Goal: Task Accomplishment & Management: Use online tool/utility

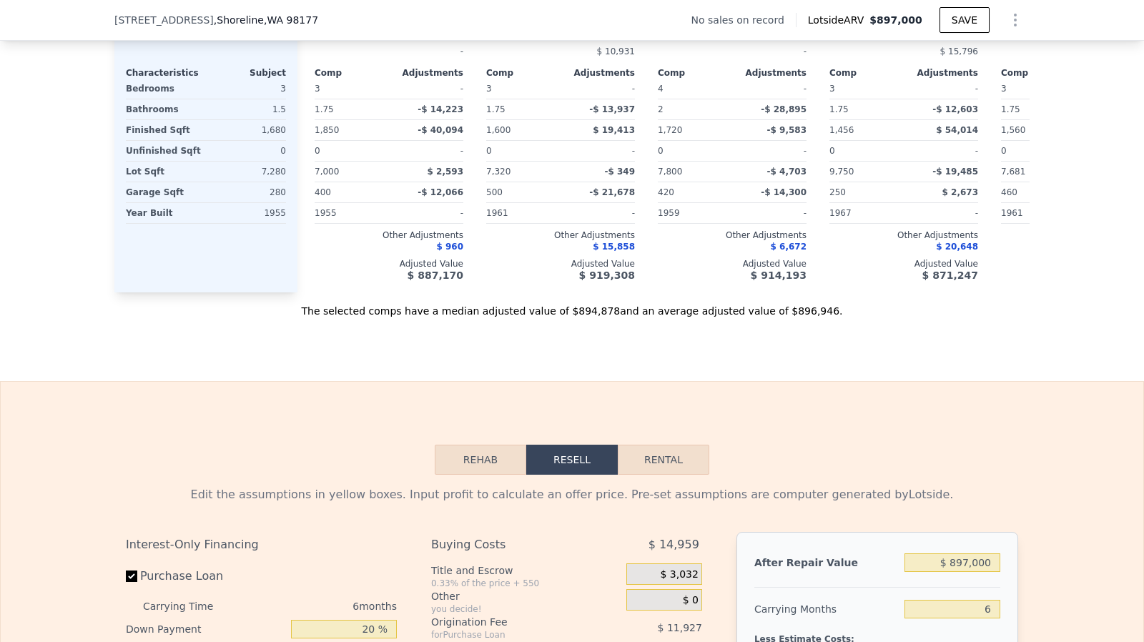
scroll to position [1822, 0]
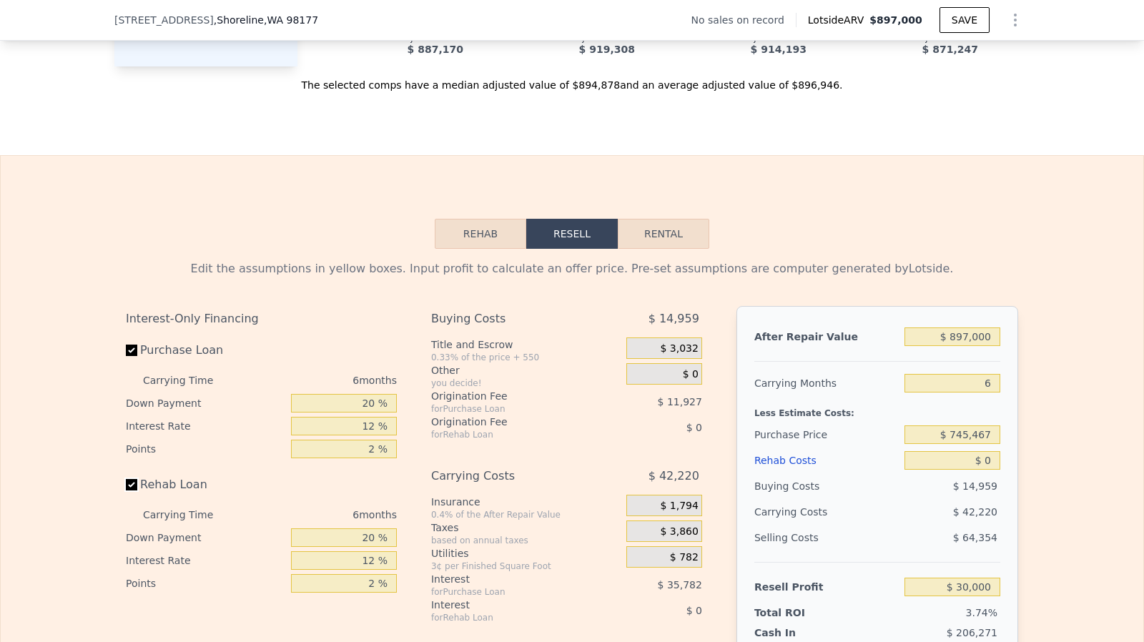
click at [126, 490] on input "Rehab Loan" at bounding box center [131, 484] width 11 height 11
checkbox input "false"
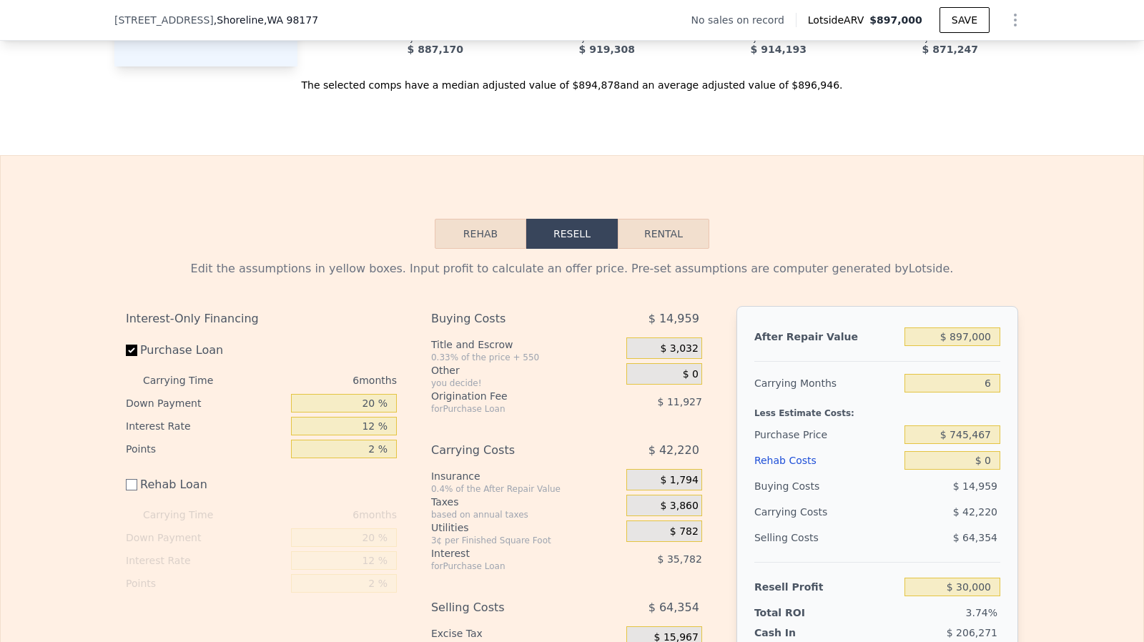
click at [984, 341] on div "$ 897,000" at bounding box center [952, 337] width 96 height 26
click at [981, 345] on input "$ 897,000" at bounding box center [952, 336] width 96 height 19
type input "$ 9"
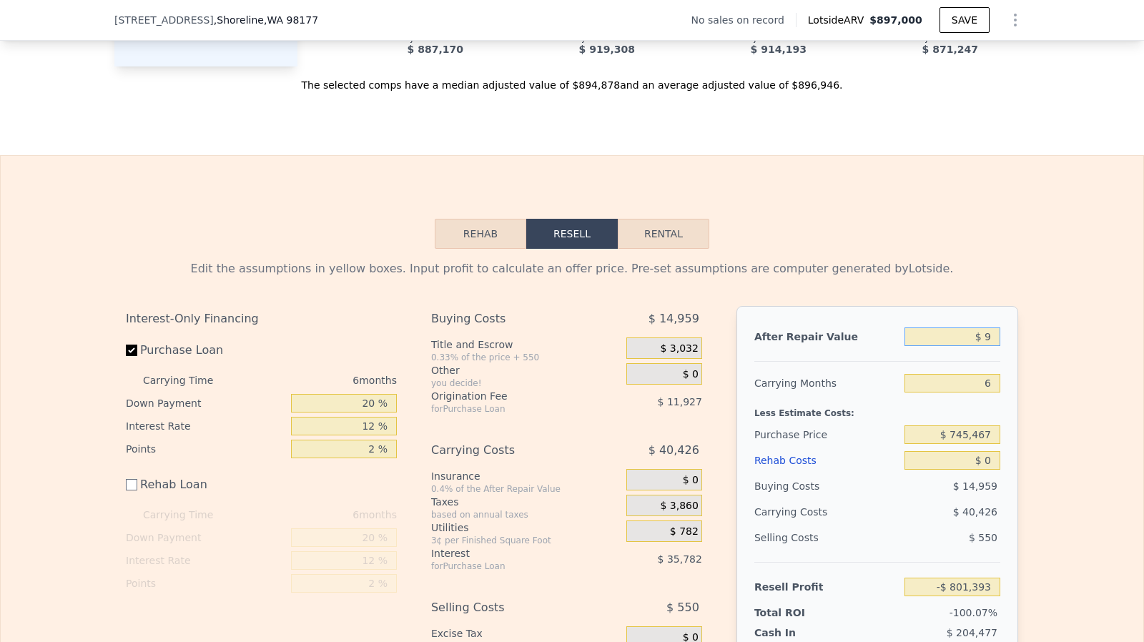
type input "-$ 801,393"
type input "$ 900"
type input "-$ 800,569"
type input "$ 900,000"
type input "$ 32,781"
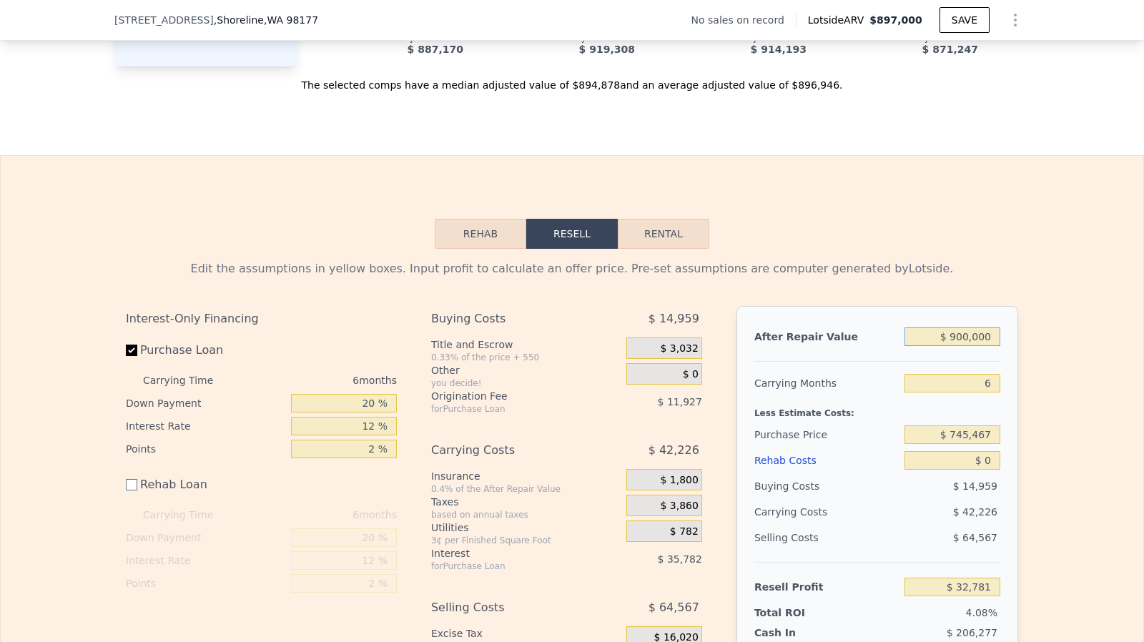
type input "$ 9,000,000"
type input "$ 7,540,428"
type input "$ 900,000"
type input "$ 32,781"
type input "$ 900,000"
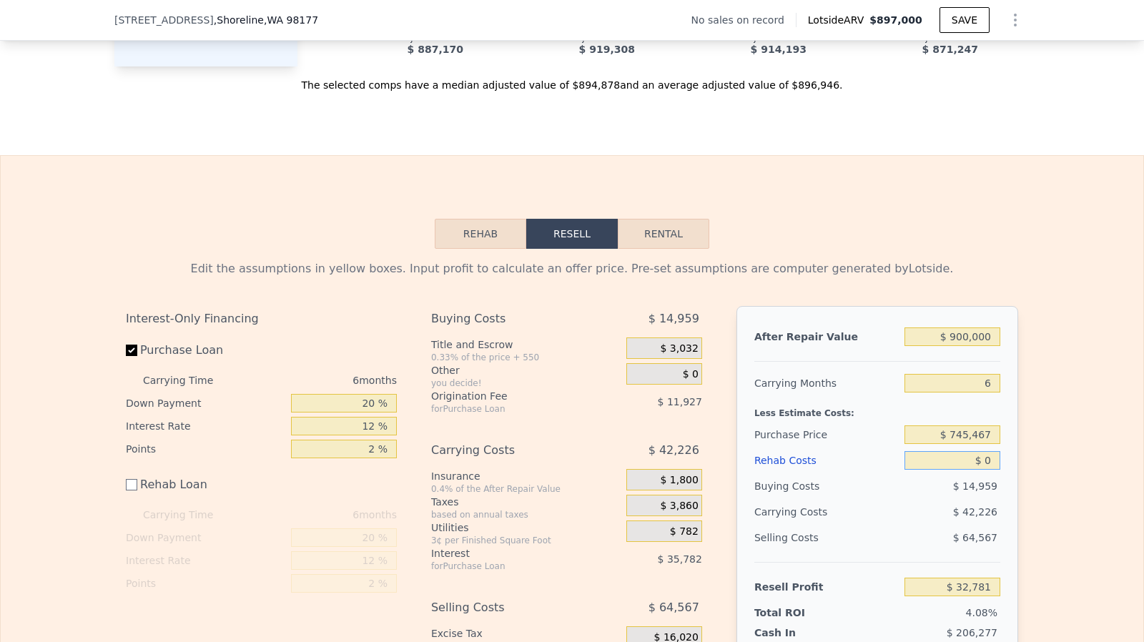
click at [995, 470] on input "$ 0" at bounding box center [952, 460] width 96 height 19
type input "$ 1,500,000"
type input "-$ 1,467,219"
type input "$ 150,000"
type input "-$ 117,219"
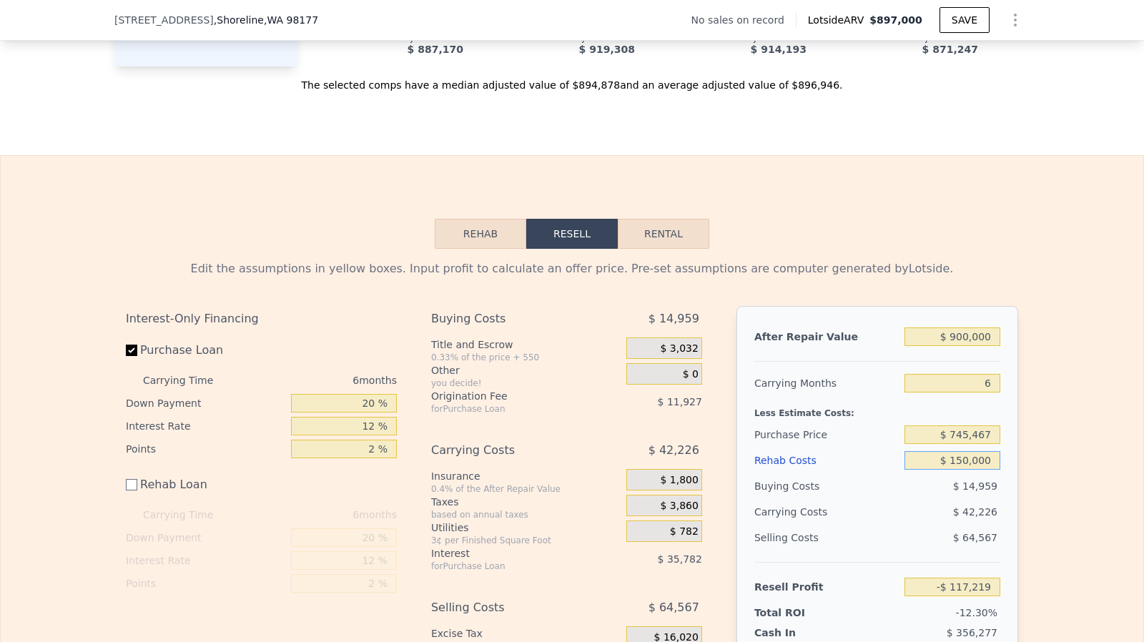
type input "$ 150,000"
click at [982, 444] on input "$ 745,467" at bounding box center [952, 434] width 96 height 19
click at [982, 444] on input "-$ 650,000" at bounding box center [952, 434] width 96 height 19
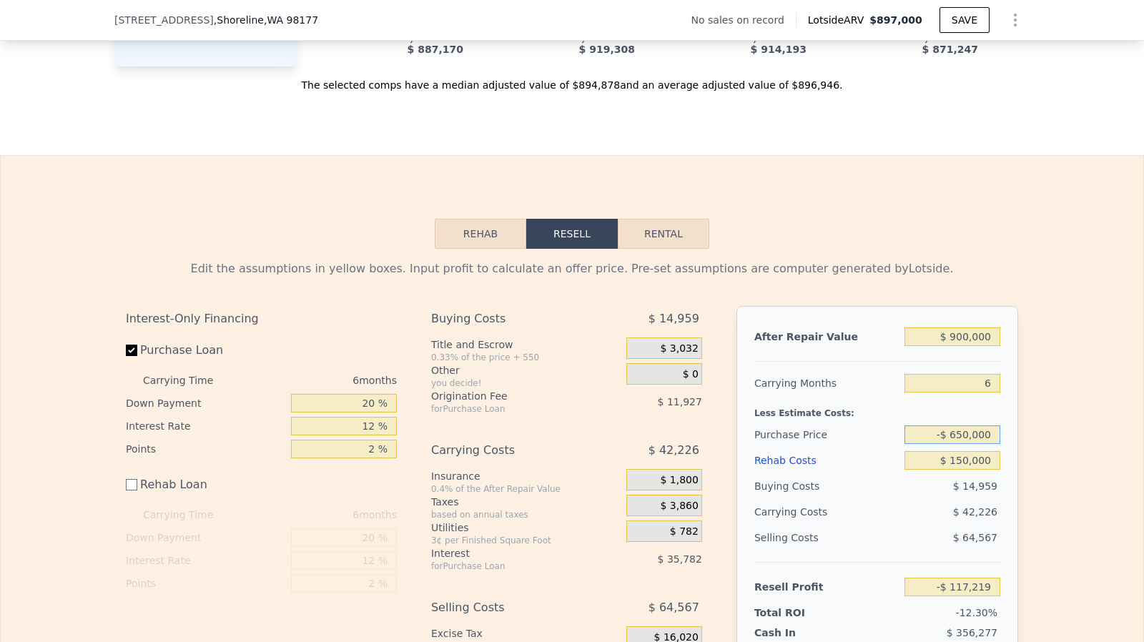
click at [982, 444] on input "-$ 650,000" at bounding box center [952, 434] width 96 height 19
type input "-$ 650,000"
click at [972, 470] on input "$ 150,000" at bounding box center [952, 460] width 96 height 19
type input "$ 1,372,205"
click at [967, 444] on input "-$ 650,000" at bounding box center [952, 434] width 96 height 19
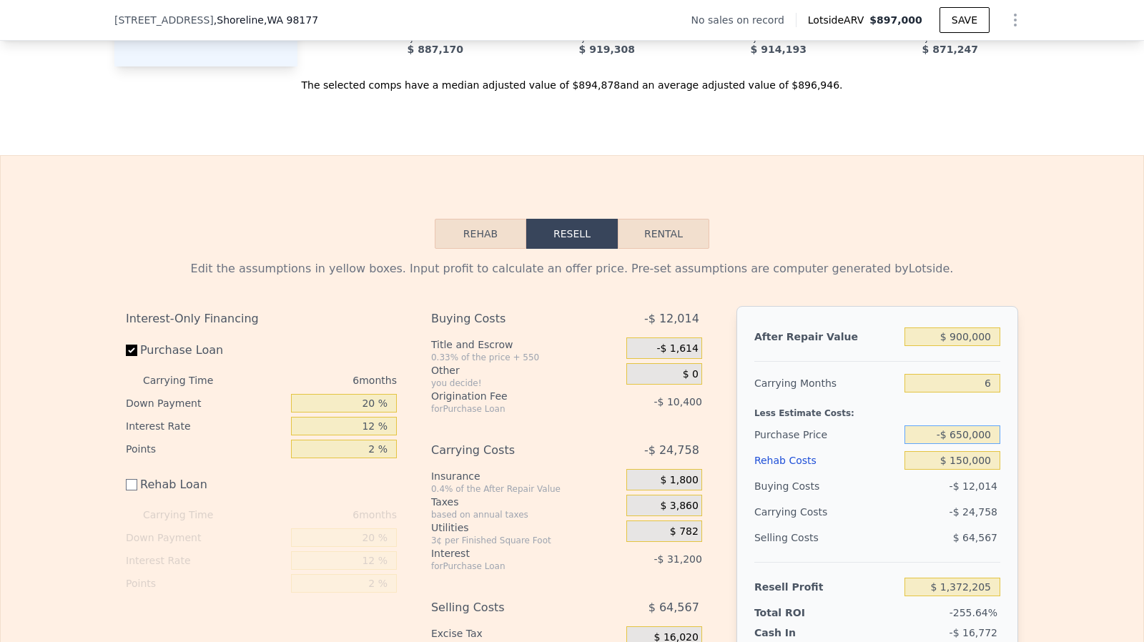
click at [967, 444] on input "-$ 650,000" at bounding box center [952, 434] width 96 height 19
type input "$ 7"
type input "$ 650,000"
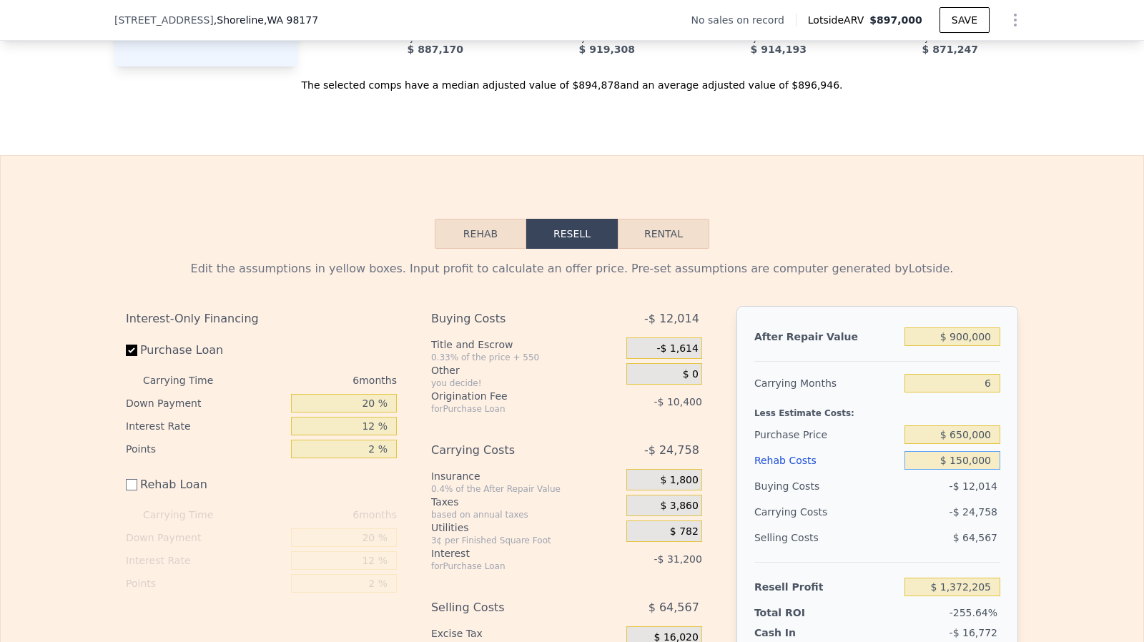
click at [967, 470] on input "$ 150,000" at bounding box center [952, 460] width 96 height 19
type input "-$ 15,324"
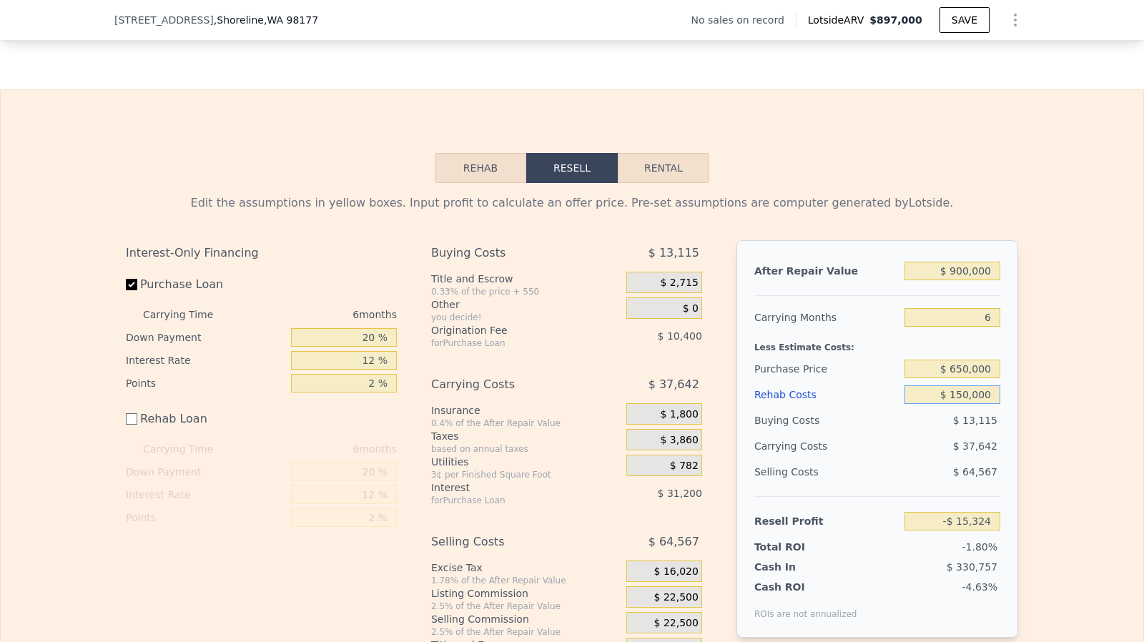
scroll to position [1888, 0]
click at [962, 378] on input "$ 650,000" at bounding box center [952, 369] width 96 height 19
type input "$ 600,000"
click at [971, 408] on div "$ 150,000" at bounding box center [952, 395] width 96 height 26
type input "$ 38,043"
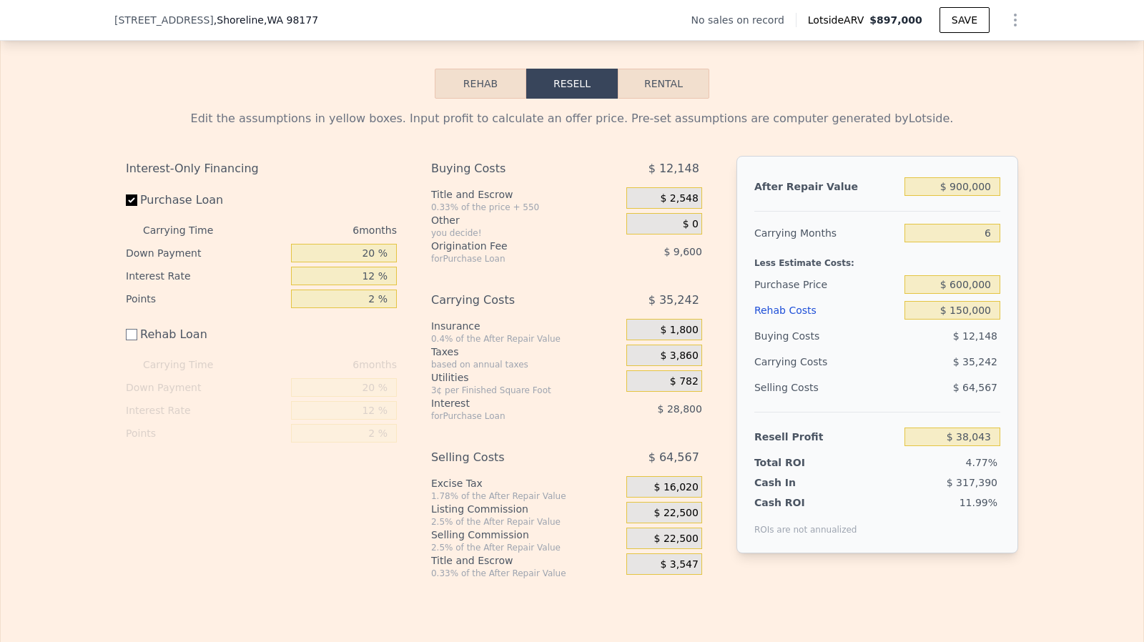
scroll to position [1972, 0]
click at [683, 520] on span "$ 22,500" at bounding box center [676, 513] width 44 height 13
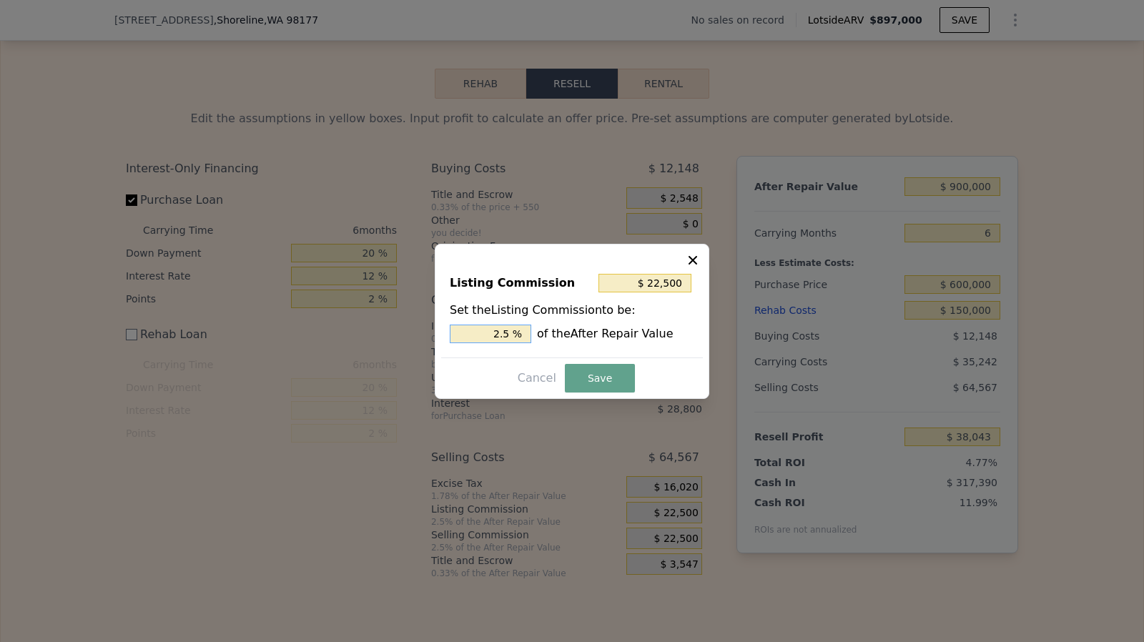
click at [516, 335] on input "2.5 %" at bounding box center [491, 334] width 82 height 19
type input "$ 18,000"
type input "2 %"
type input "$ 9,000"
type input "1 %"
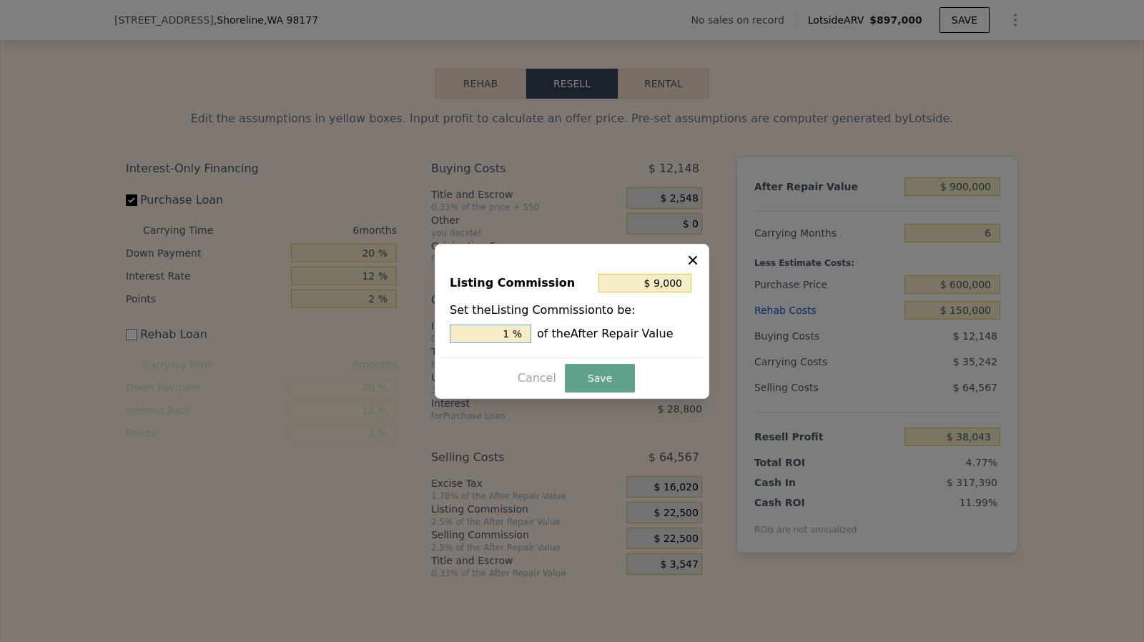
type input "1. %"
type input "$ 13,500"
type input "1.5 %"
click at [605, 374] on button "Save" at bounding box center [600, 378] width 70 height 29
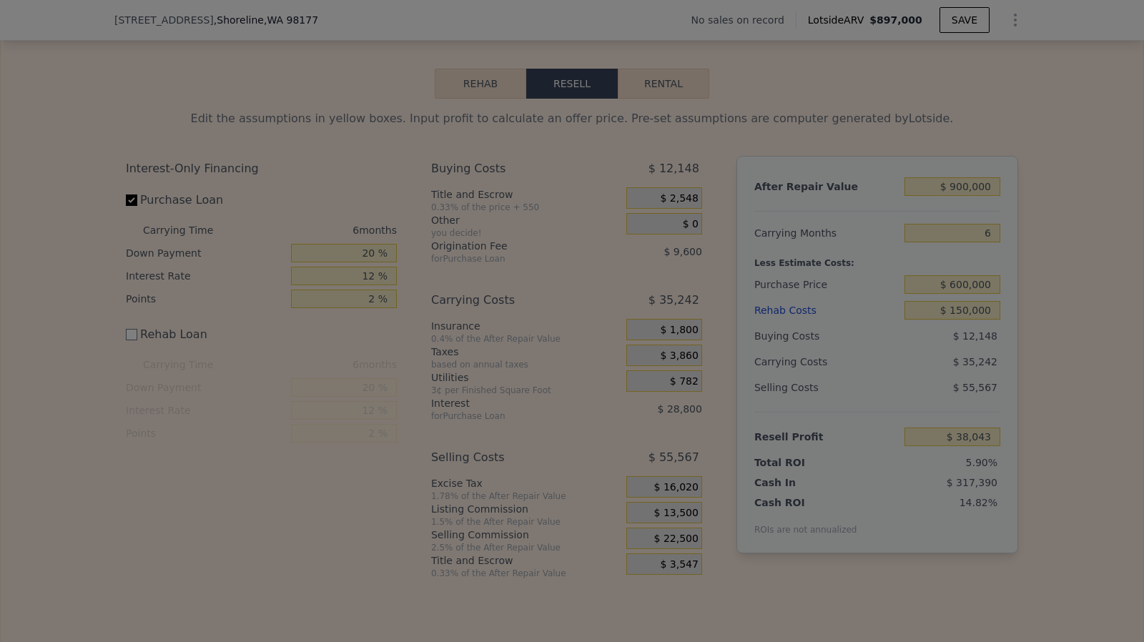
type input "$ 47,043"
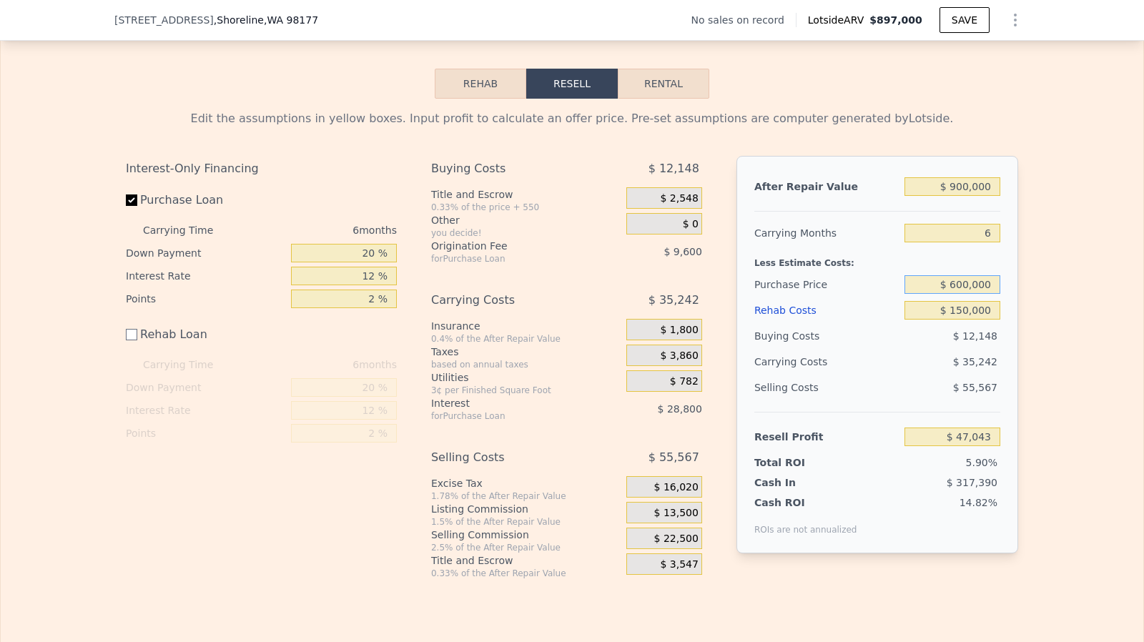
click at [969, 294] on input "$ 600,000" at bounding box center [952, 284] width 96 height 19
type input "$ 580,000"
click at [972, 320] on input "$ 150,000" at bounding box center [952, 310] width 96 height 19
type input "$ 68,390"
click at [962, 294] on input "$ 580,000" at bounding box center [952, 284] width 96 height 19
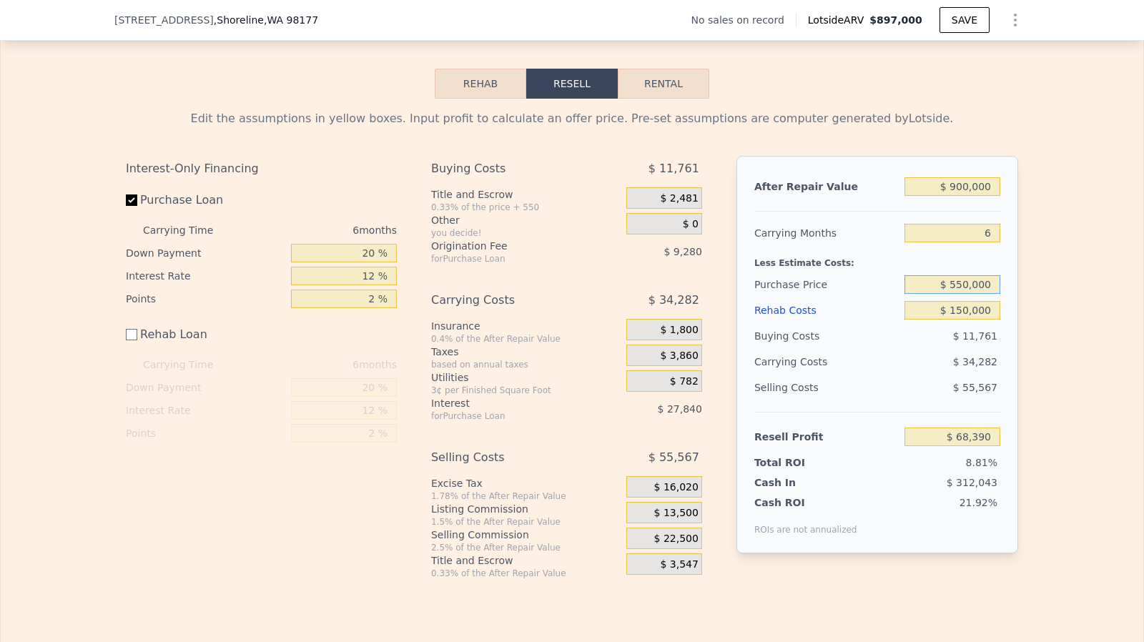
type input "$ 550,000"
click at [962, 320] on input "$ 150,000" at bounding box center [952, 310] width 96 height 19
type input "$ 100,409"
checkbox input "true"
type input "$ 897,000"
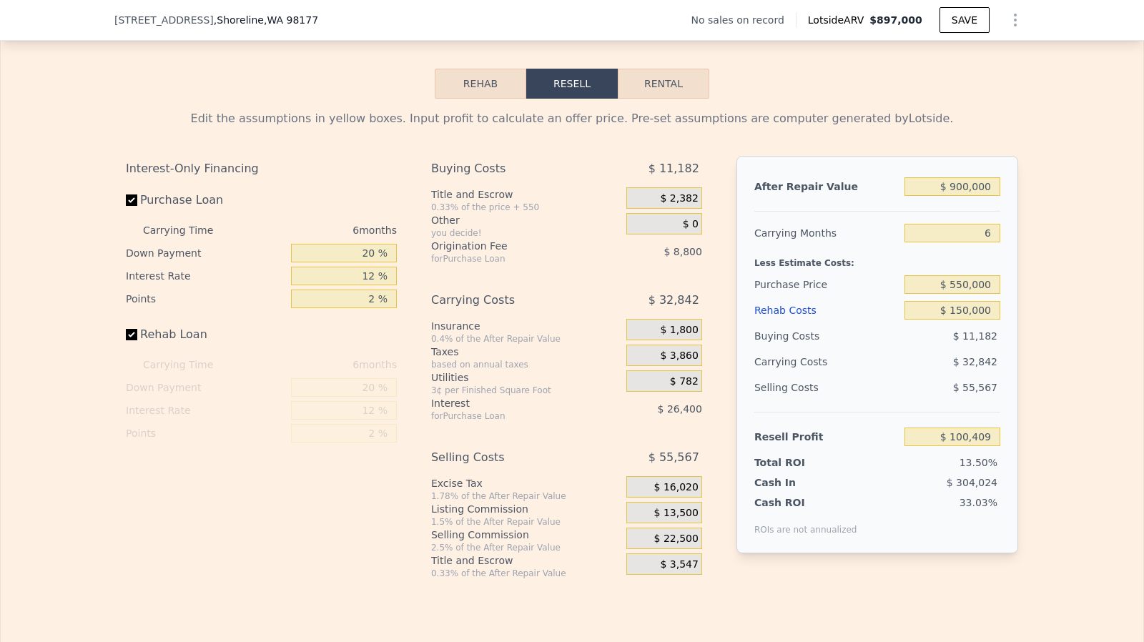
type input "$ 0"
type input "$ 30,000"
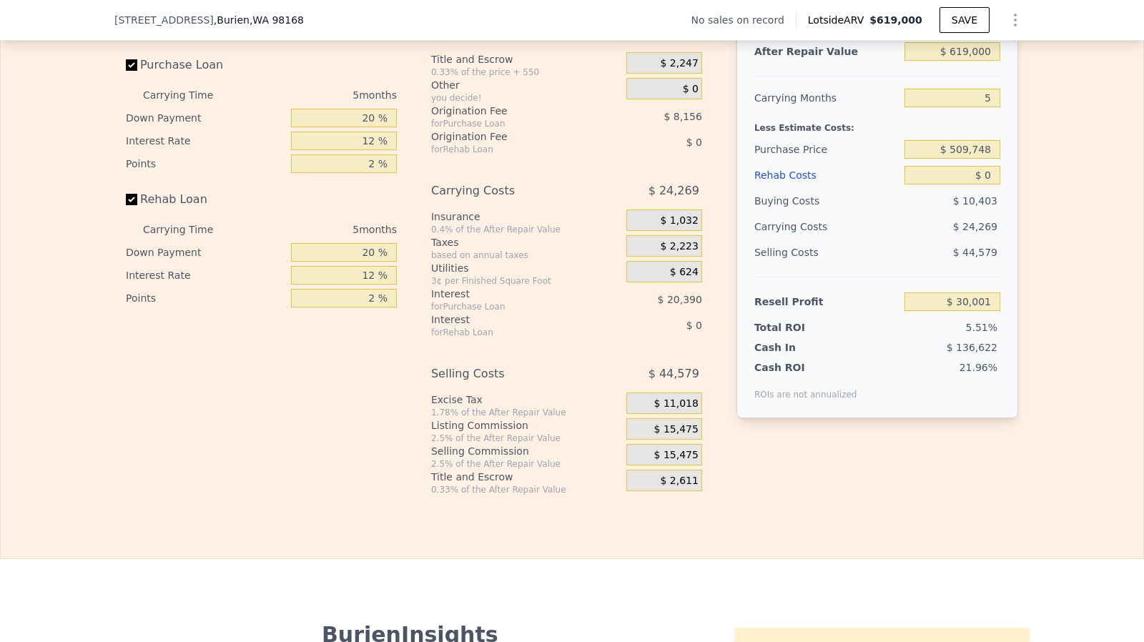
scroll to position [2088, 0]
click at [131, 211] on label "Rehab Loan" at bounding box center [205, 198] width 159 height 26
click at [131, 204] on input "Rehab Loan" at bounding box center [131, 197] width 11 height 11
checkbox input "false"
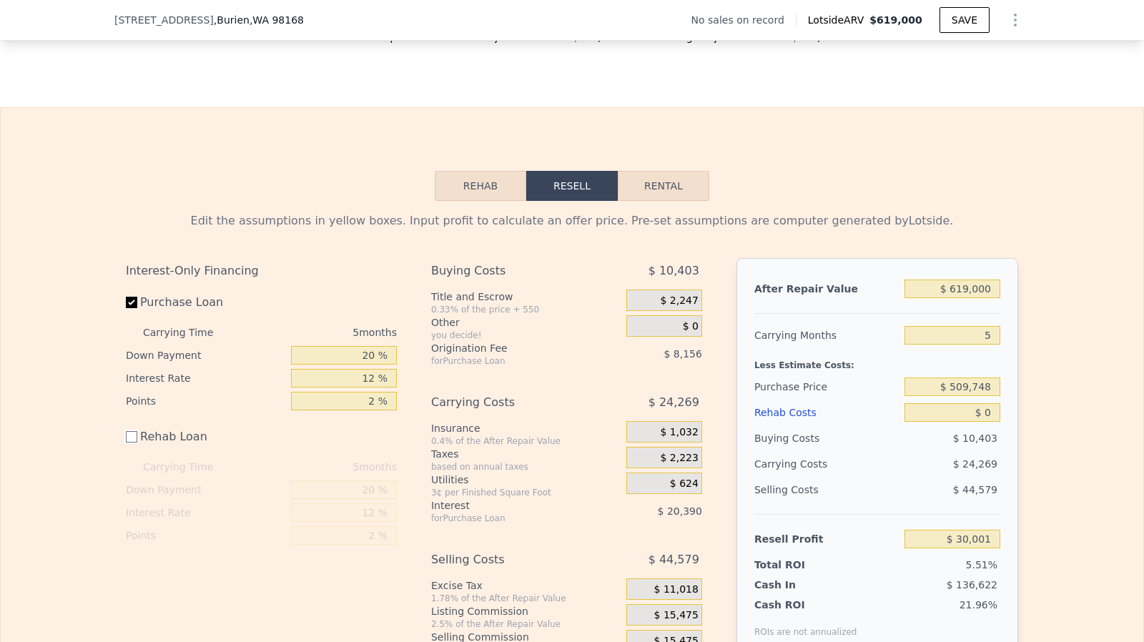
scroll to position [1848, 0]
click at [955, 300] on input "$ 619,000" at bounding box center [952, 290] width 96 height 19
type input "$ 60"
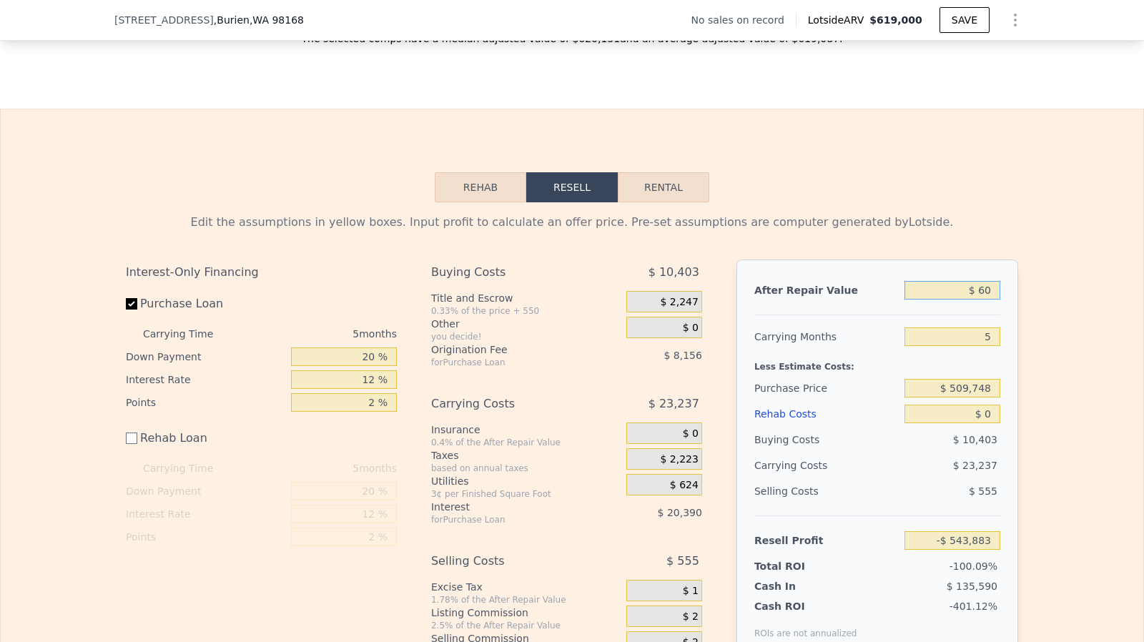
type input "-$ 543,883"
type input "$ 600"
type input "-$ 543,382"
type input "$ 6,000"
type input "-$ 538,375"
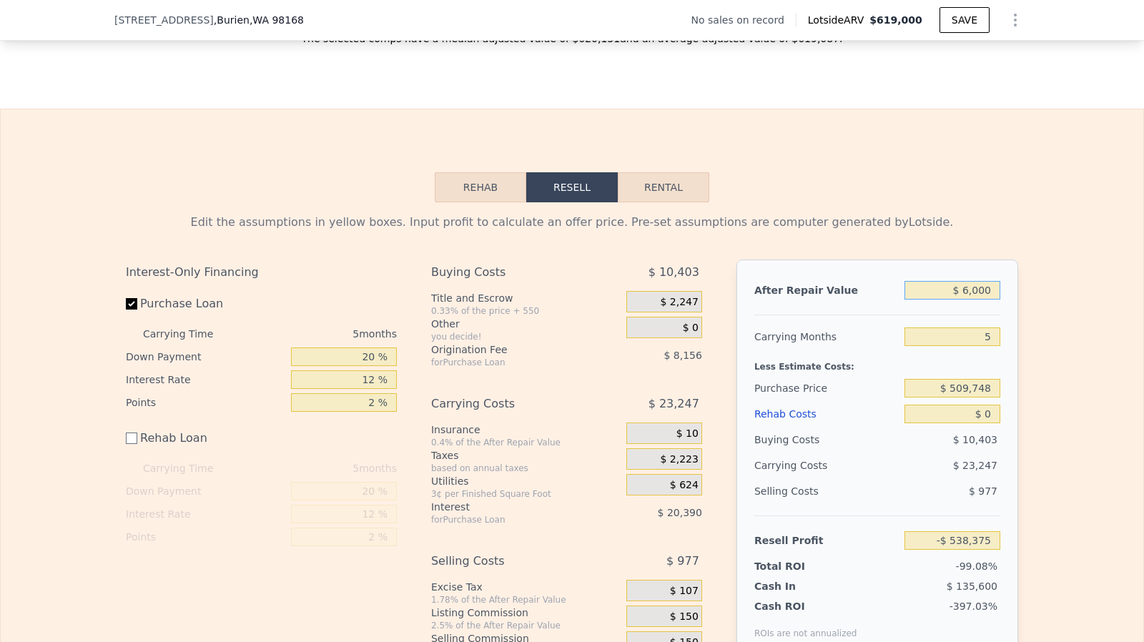
type input "$ 60,000"
type input "-$ 488,306"
type input "$ 600,000"
type input "$ 12,384"
type input "$ 600,000"
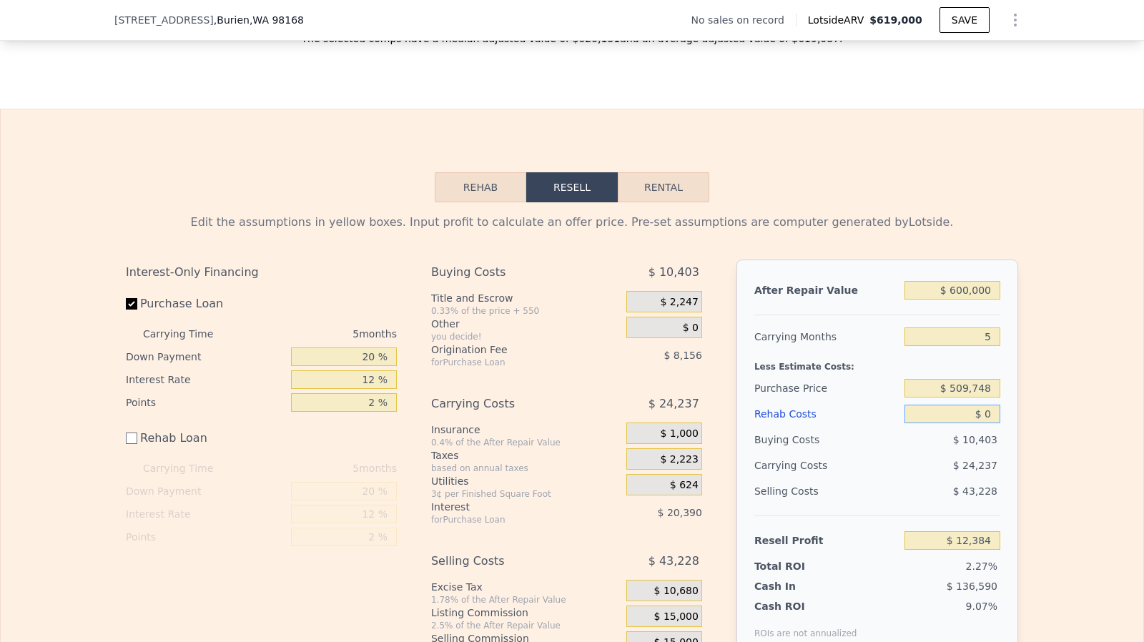
click at [988, 423] on input "$ 0" at bounding box center [952, 414] width 96 height 19
type input "$ 1"
type input "$ 12,383"
type input "$ 13"
type input "$ 12,371"
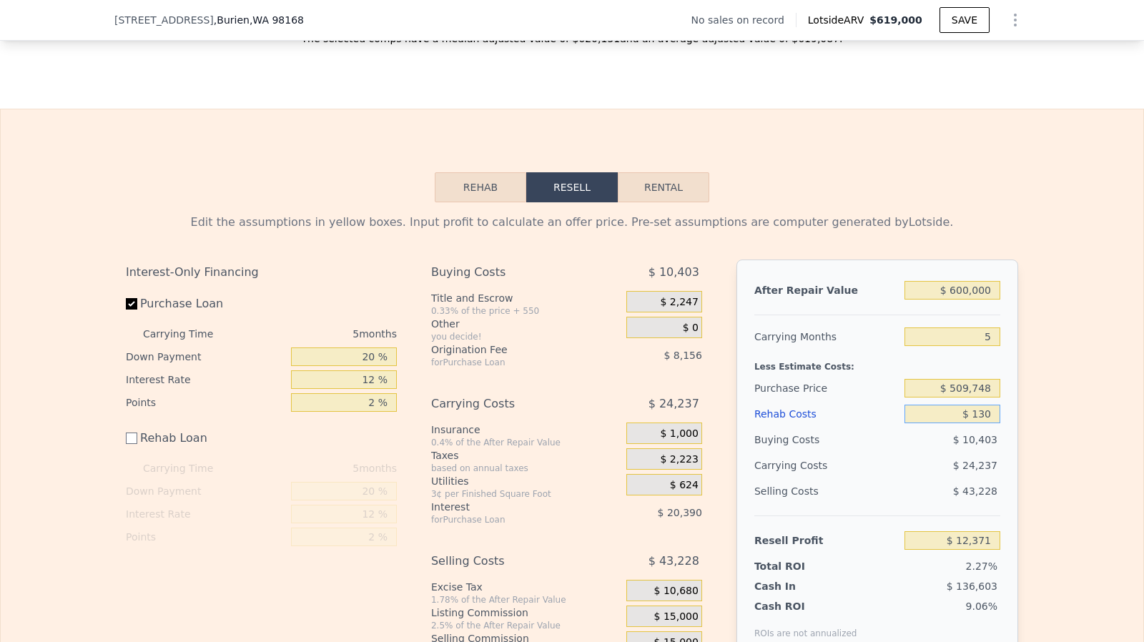
type input "$ 1,300"
type input "$ 11,084"
type input "$ 130,000"
type input "-$ 117,616"
type input "$ 130,000"
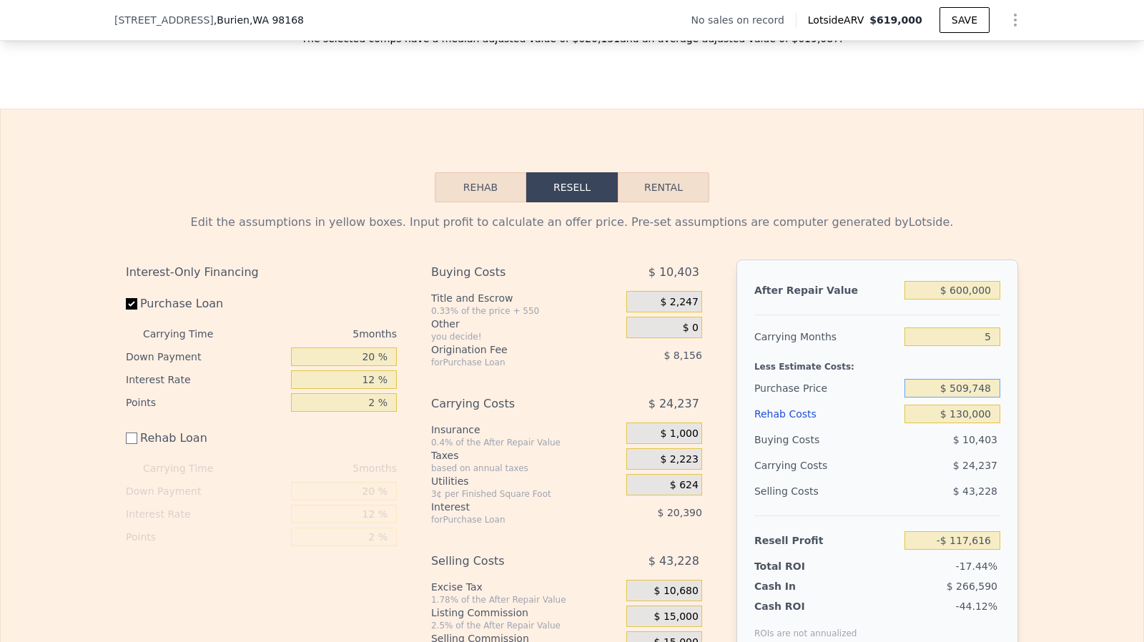
click at [973, 398] on input "$ 509,748" at bounding box center [952, 388] width 96 height 19
type input "$ 320,000"
click at [970, 423] on input "$ 130,000" at bounding box center [952, 414] width 96 height 19
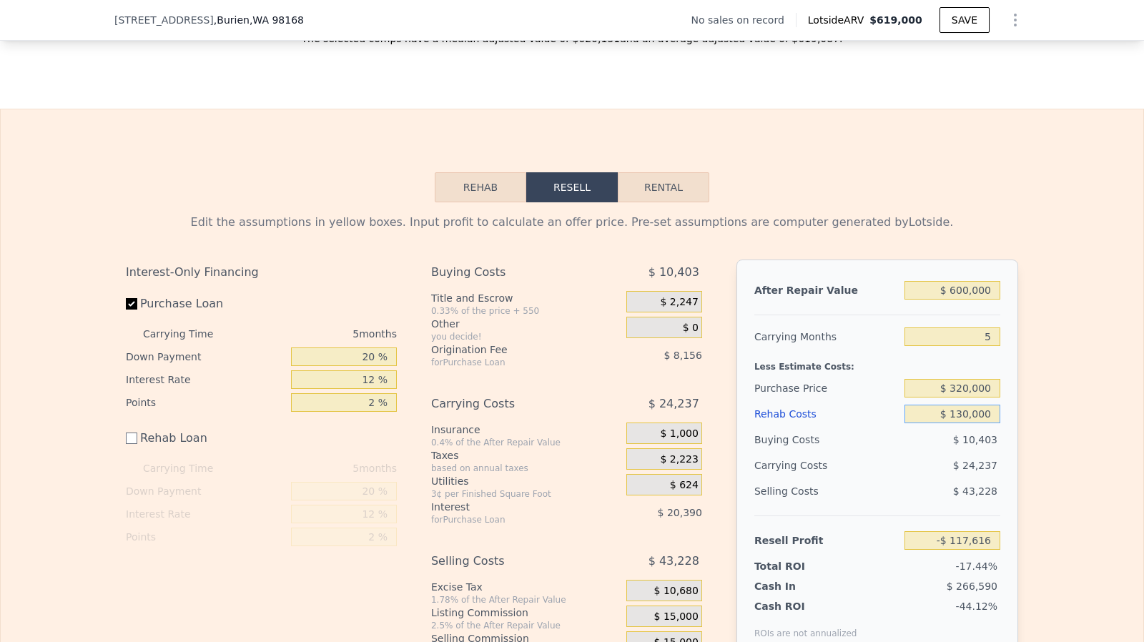
type input "$ 83,389"
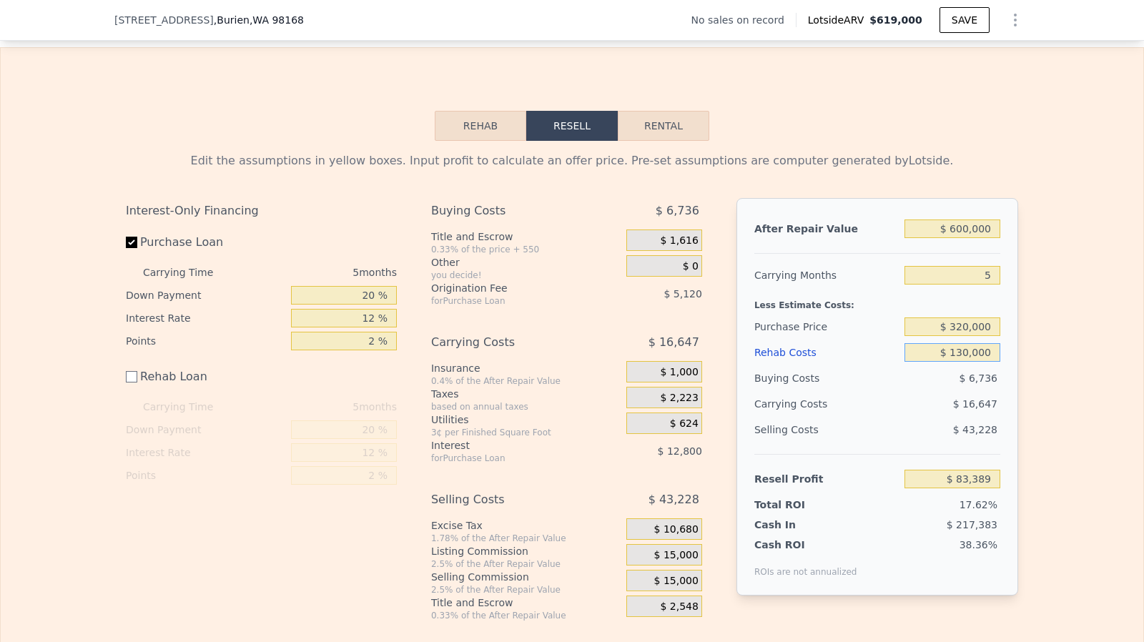
scroll to position [1910, 0]
click at [682, 564] on div "$ 15,000" at bounding box center [664, 553] width 76 height 21
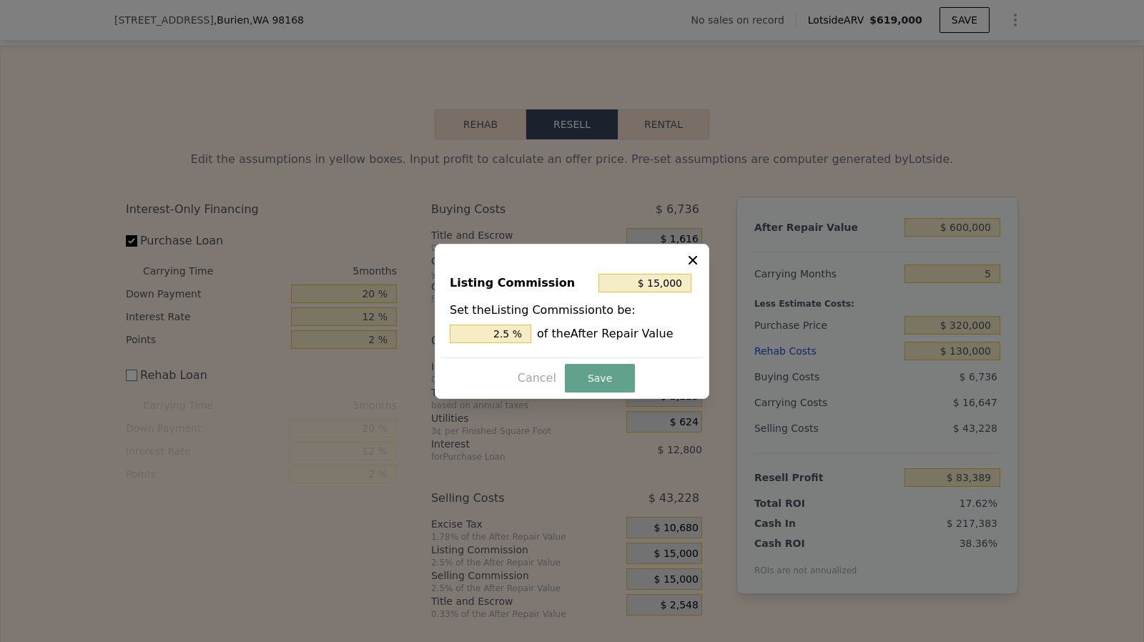
click at [522, 342] on div "Listing Commission $ 15,000 Set the Listing Commission to be: 2.5 % of the Afte…" at bounding box center [572, 310] width 262 height 96
click at [518, 335] on input "2.5 %" at bounding box center [491, 334] width 82 height 19
type input "$ 12,000"
type input "2 %"
type input "$ 6,000"
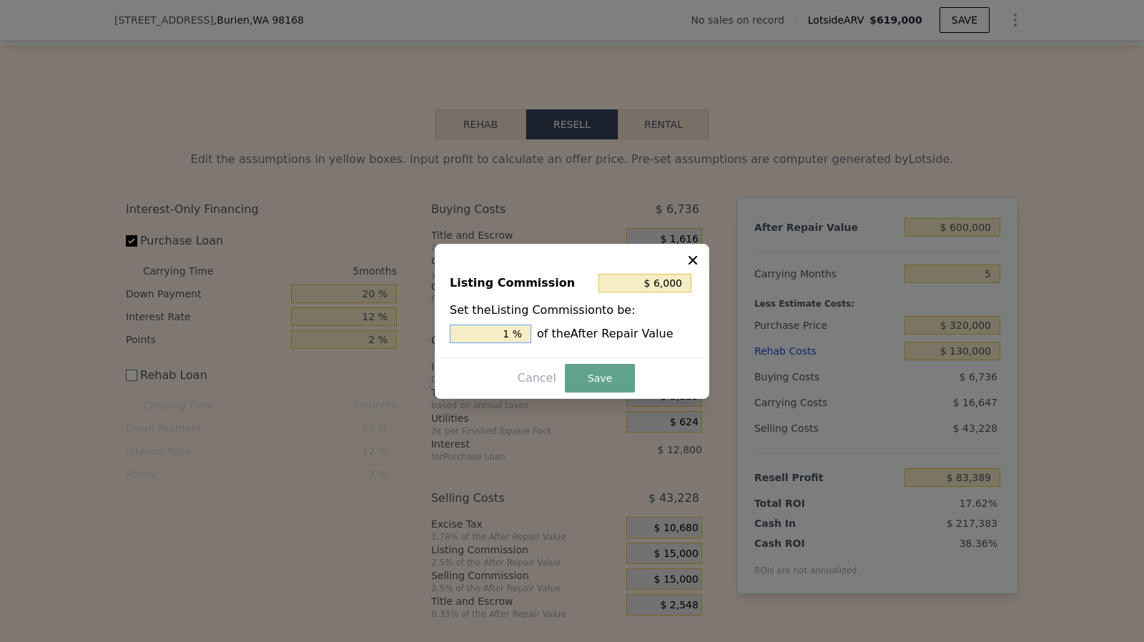
type input "1. %"
type input "$ 9,000"
type input "1.5 %"
click at [588, 381] on button "Save" at bounding box center [600, 378] width 70 height 29
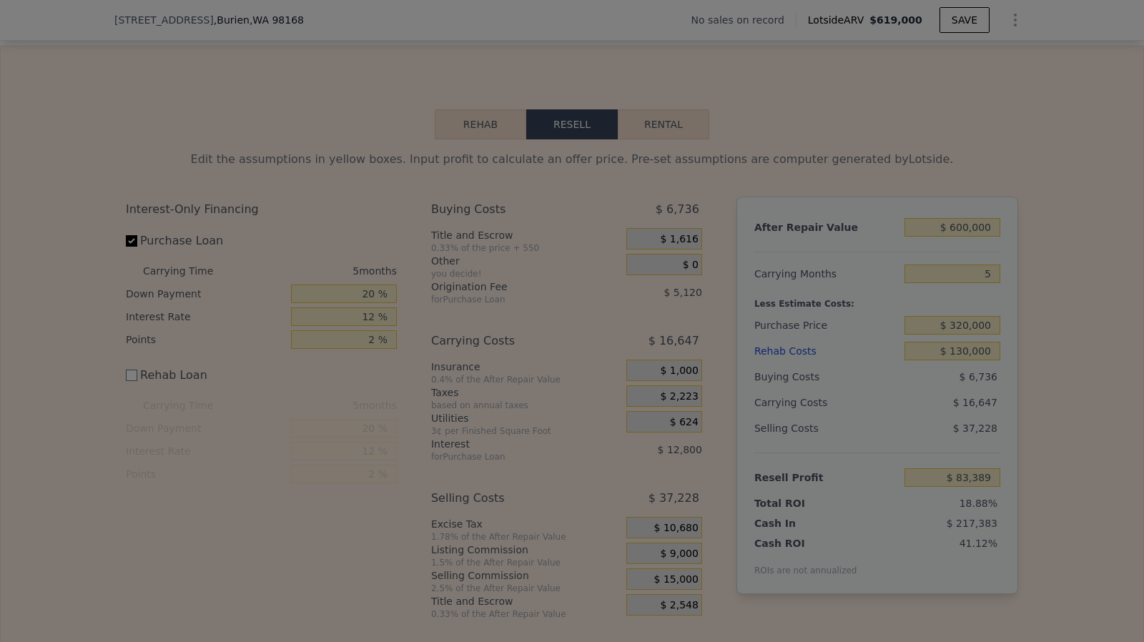
type input "$ 89,389"
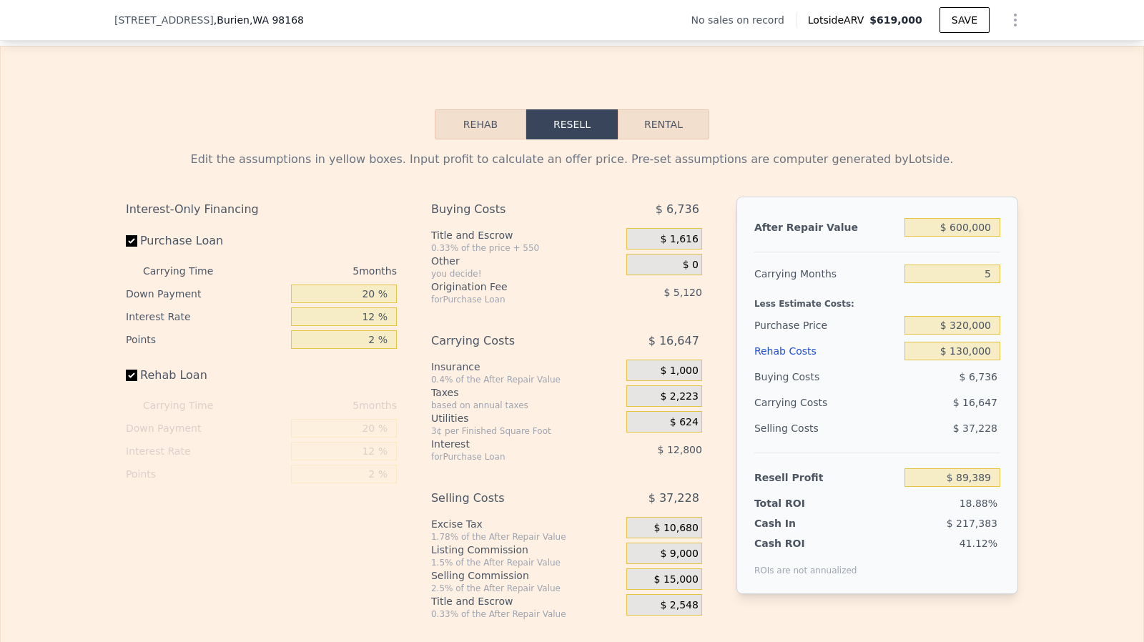
checkbox input "true"
type input "$ 619,000"
type input "$ 0"
type input "$ 30,001"
